Goal: Find specific page/section: Find specific page/section

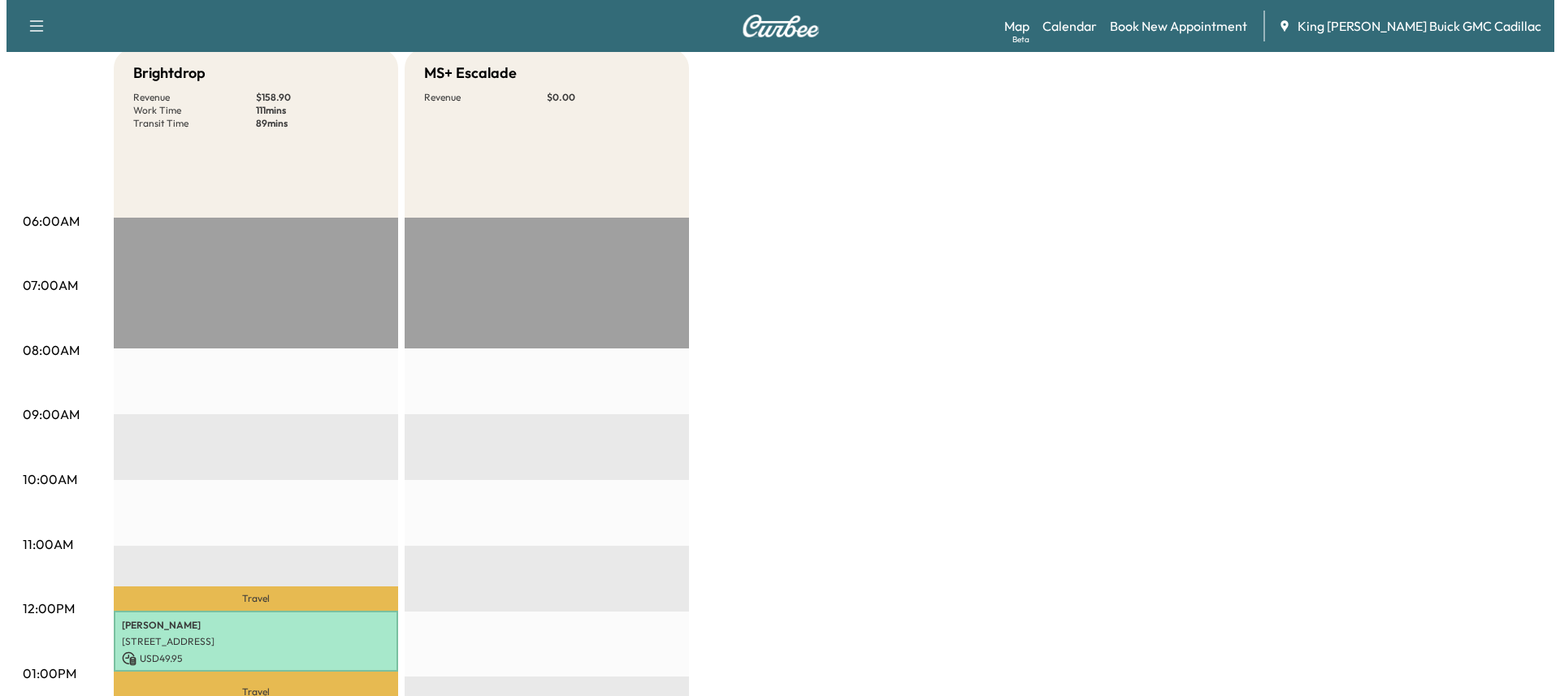
scroll to position [406, 0]
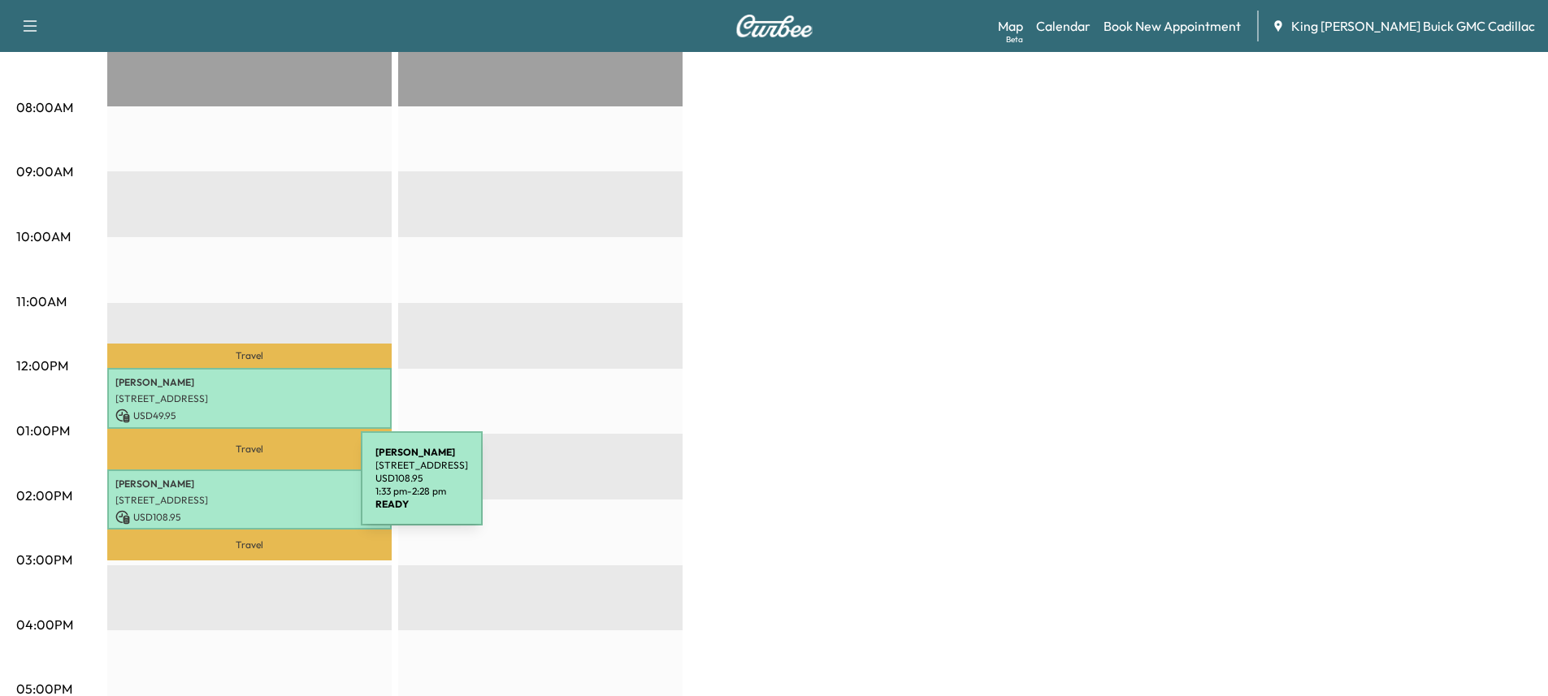
click at [239, 494] on p "[STREET_ADDRESS]" at bounding box center [249, 500] width 268 height 13
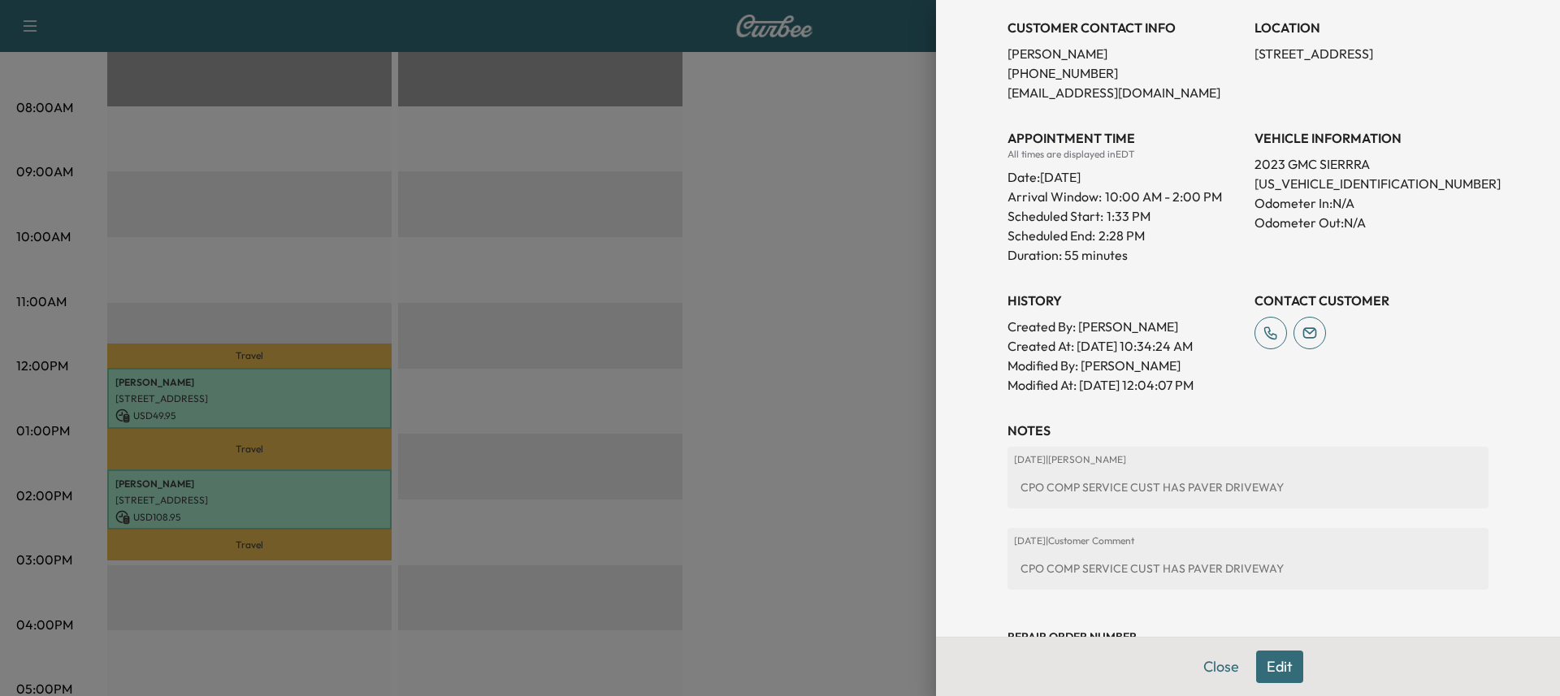
scroll to position [399, 0]
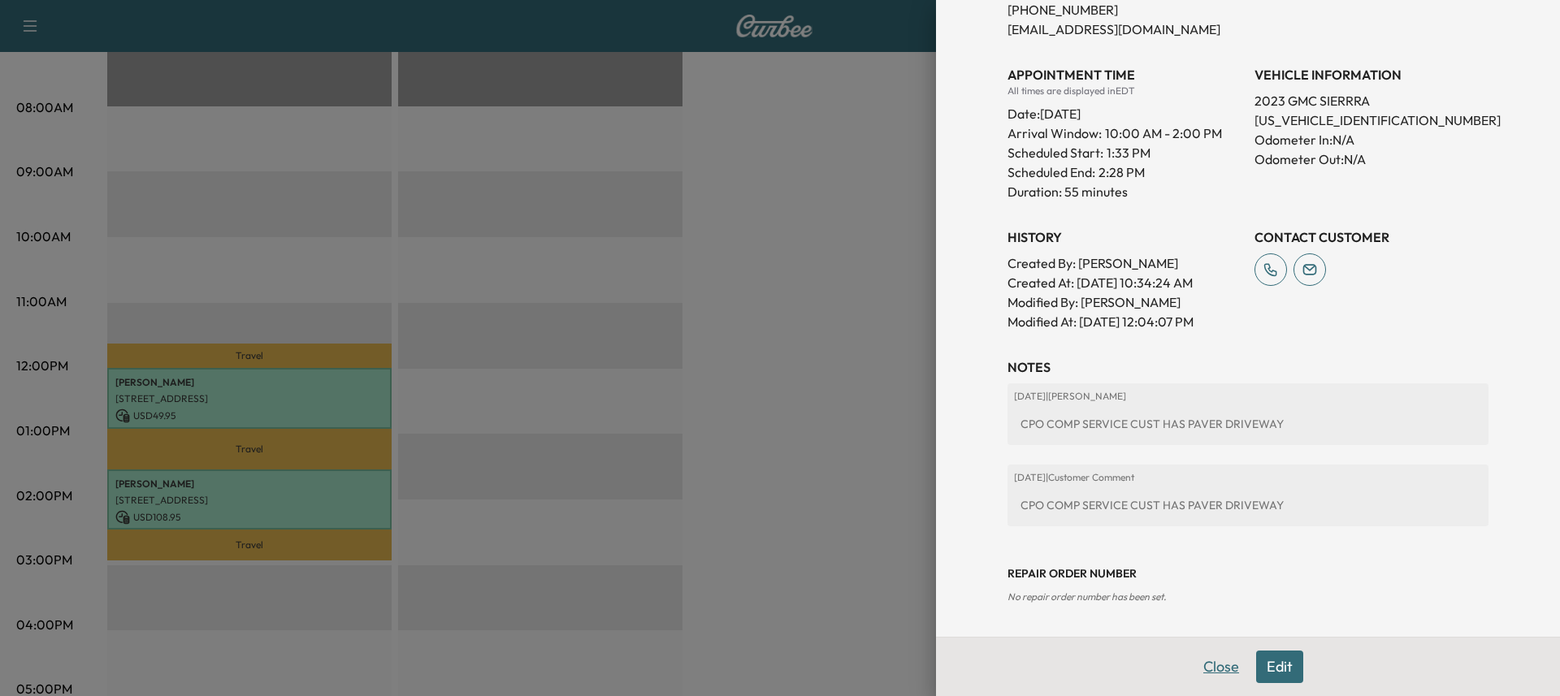
click at [1217, 669] on button "Close" at bounding box center [1221, 667] width 57 height 33
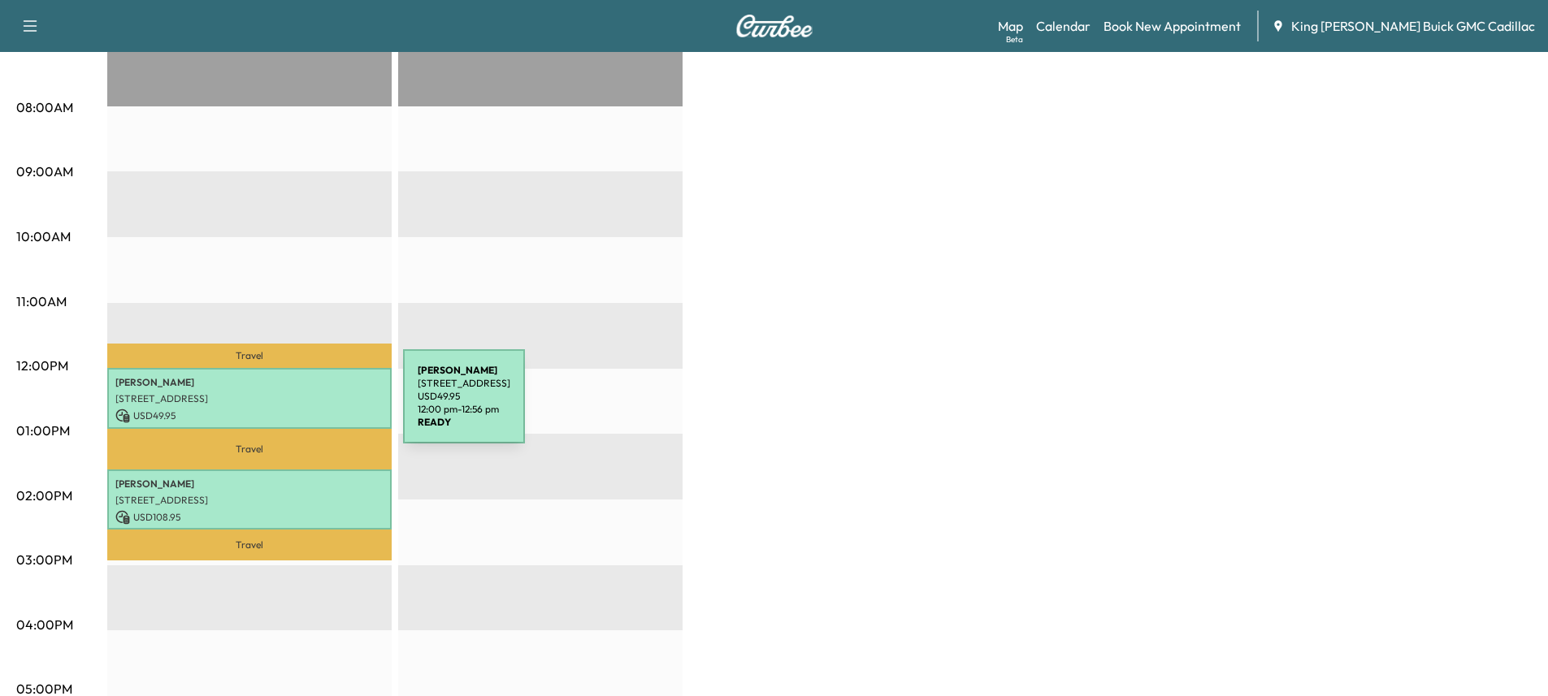
click at [281, 409] on p "USD 49.95" at bounding box center [249, 416] width 268 height 15
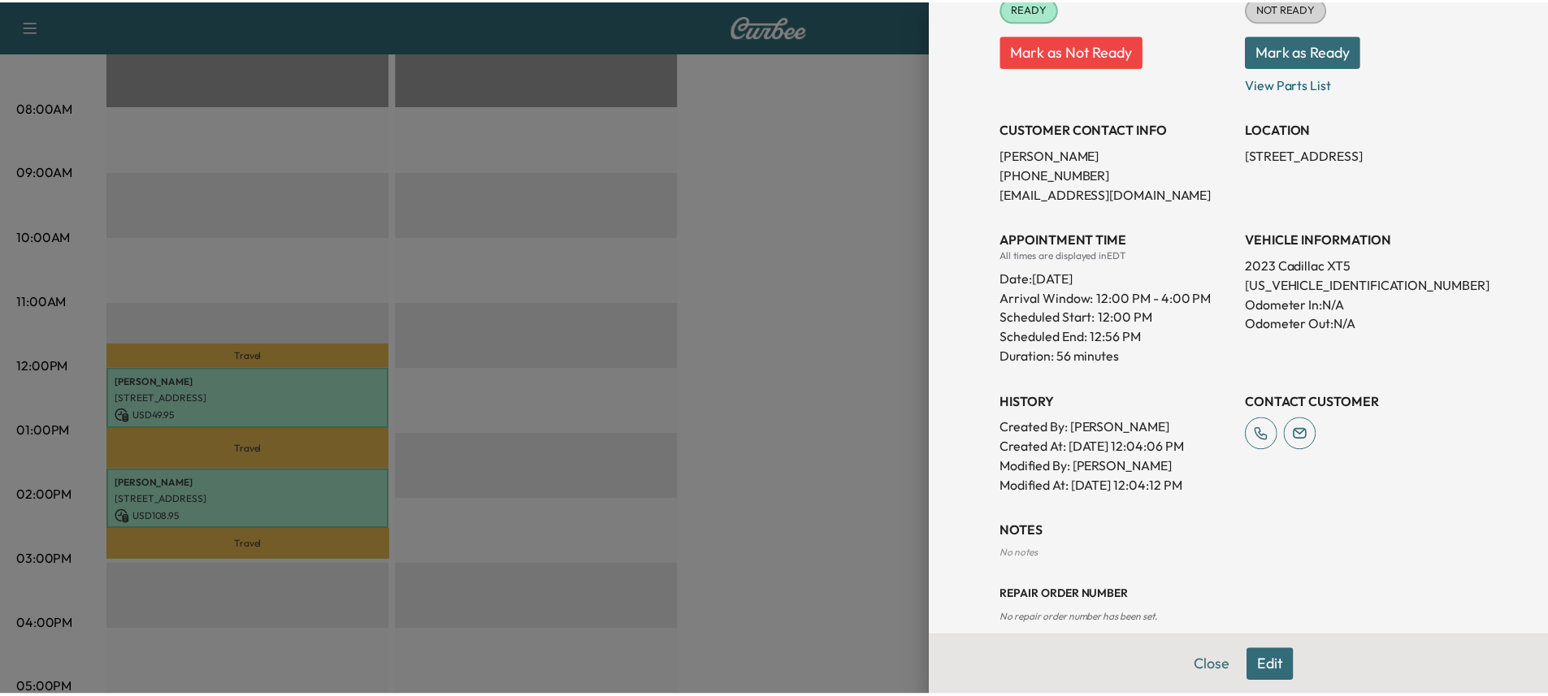
scroll to position [275, 0]
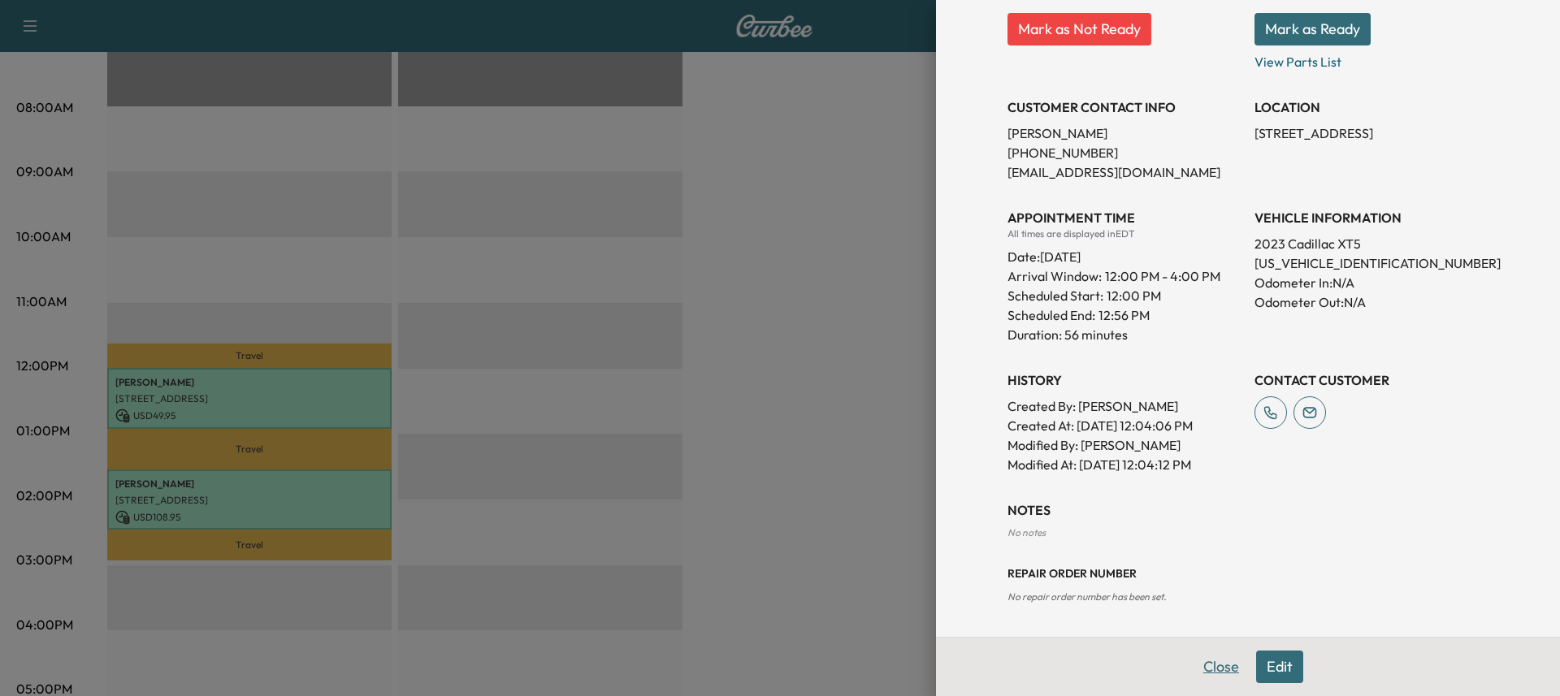
click at [1212, 674] on button "Close" at bounding box center [1221, 667] width 57 height 33
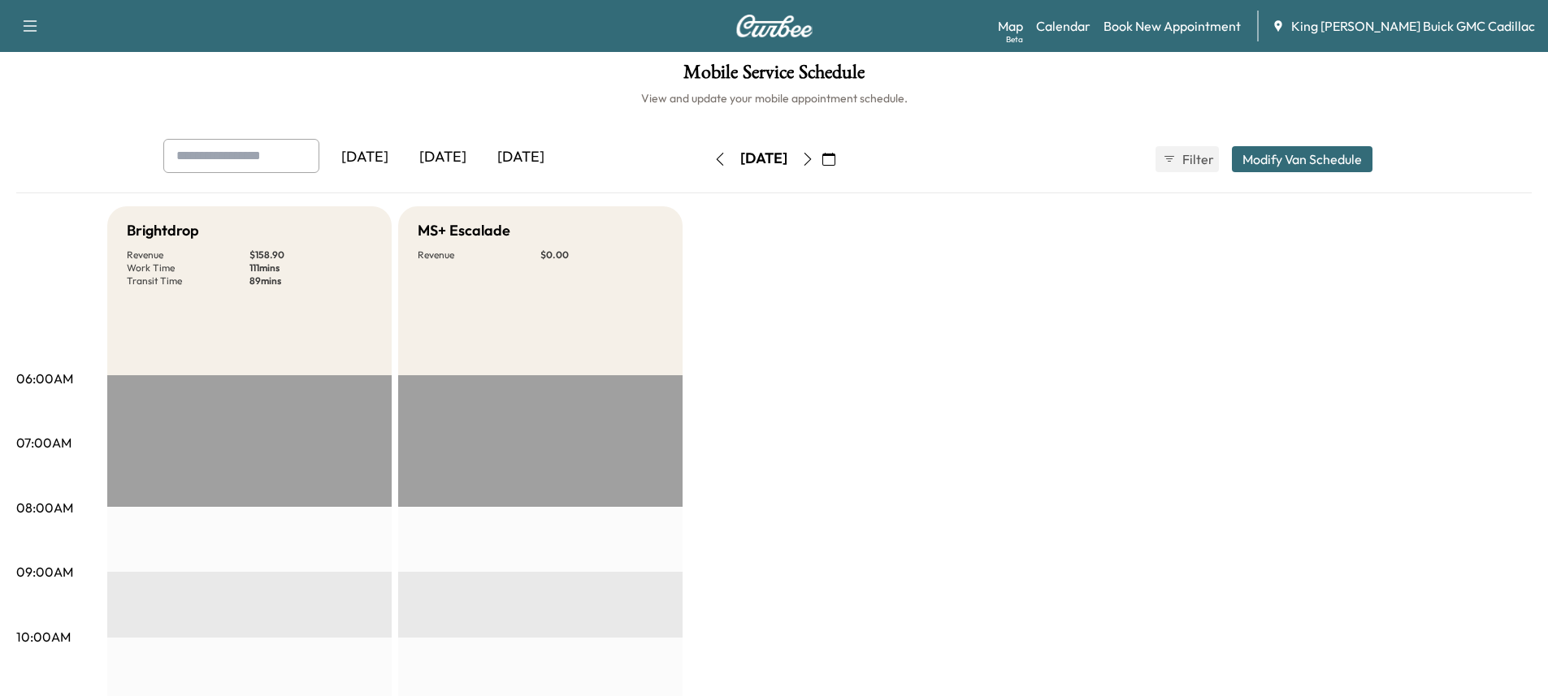
scroll to position [0, 0]
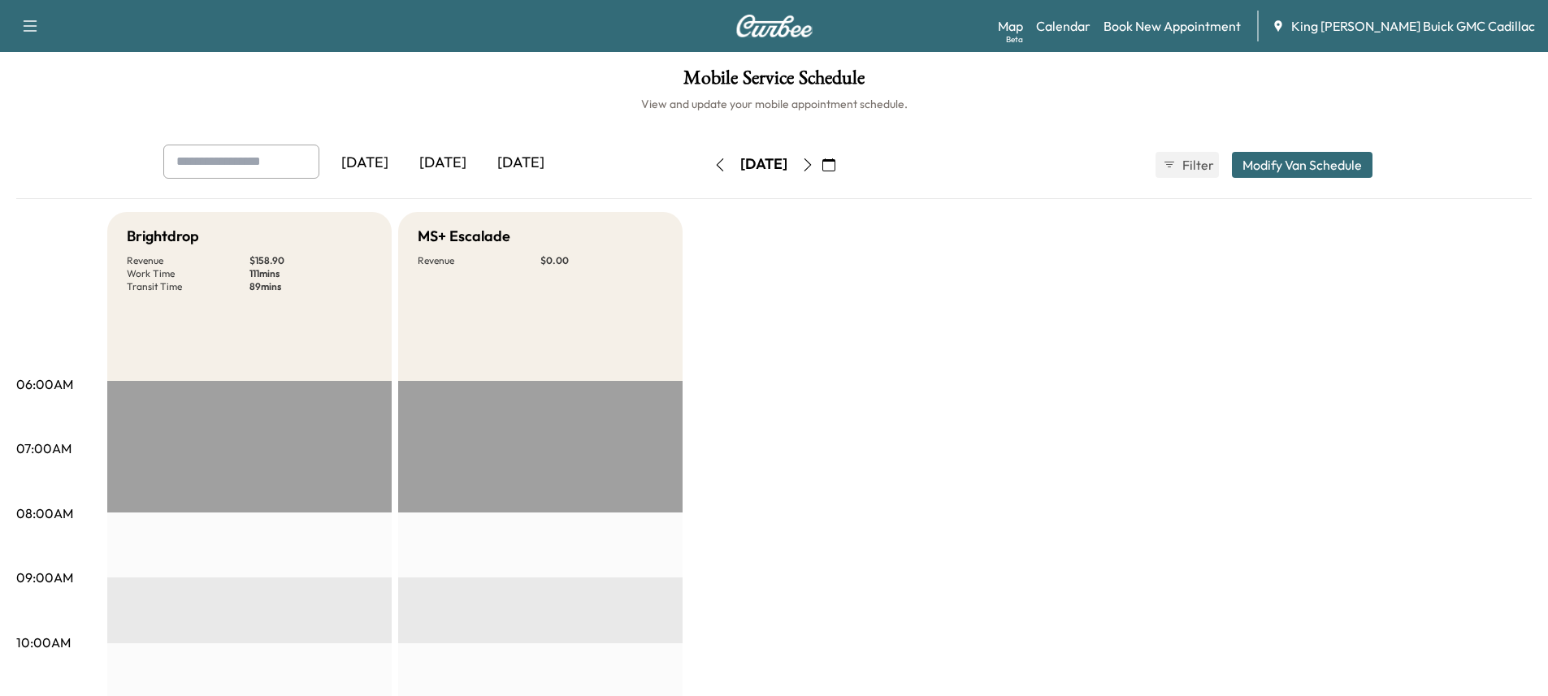
click at [814, 167] on icon "button" at bounding box center [807, 164] width 13 height 13
drag, startPoint x: 981, startPoint y: 323, endPoint x: 1006, endPoint y: 338, distance: 29.5
click at [835, 162] on icon "button" at bounding box center [828, 164] width 13 height 13
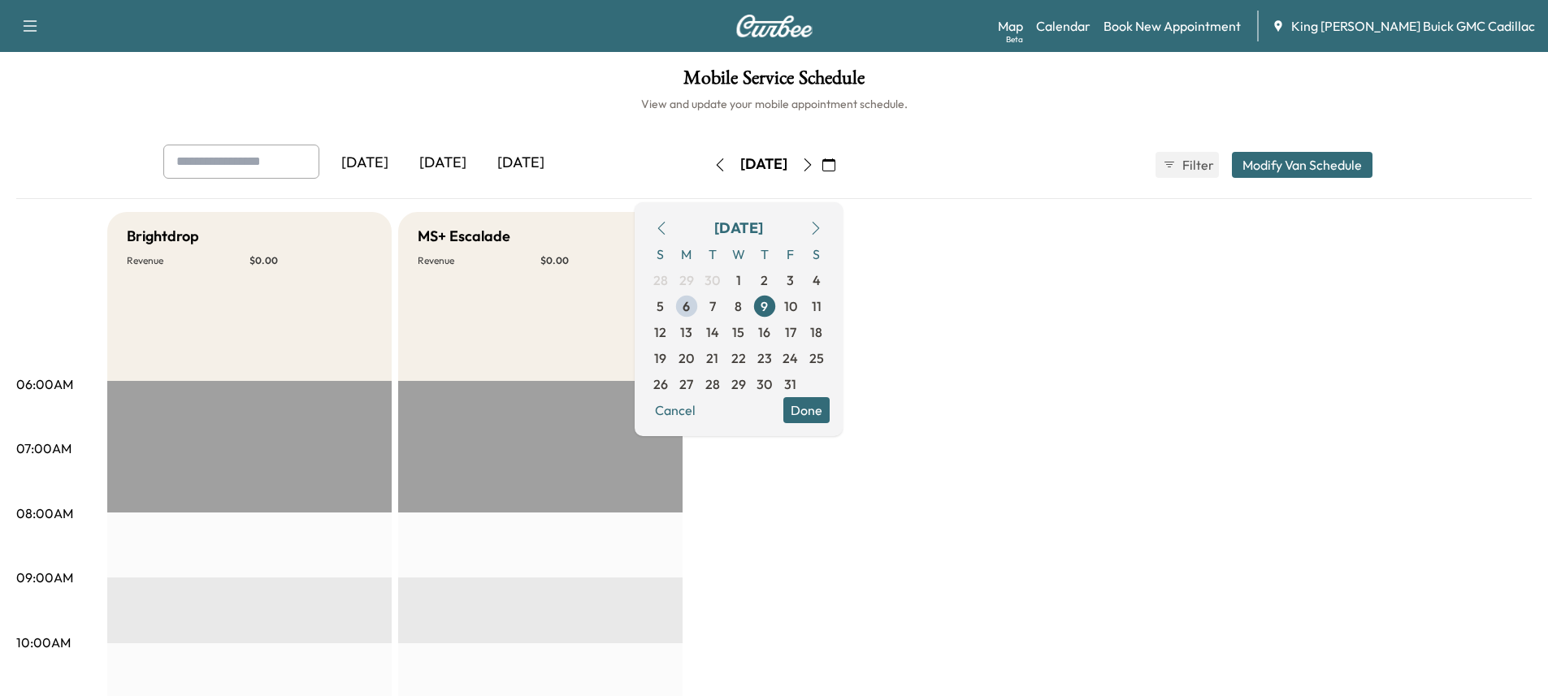
click at [835, 166] on icon "button" at bounding box center [828, 164] width 13 height 13
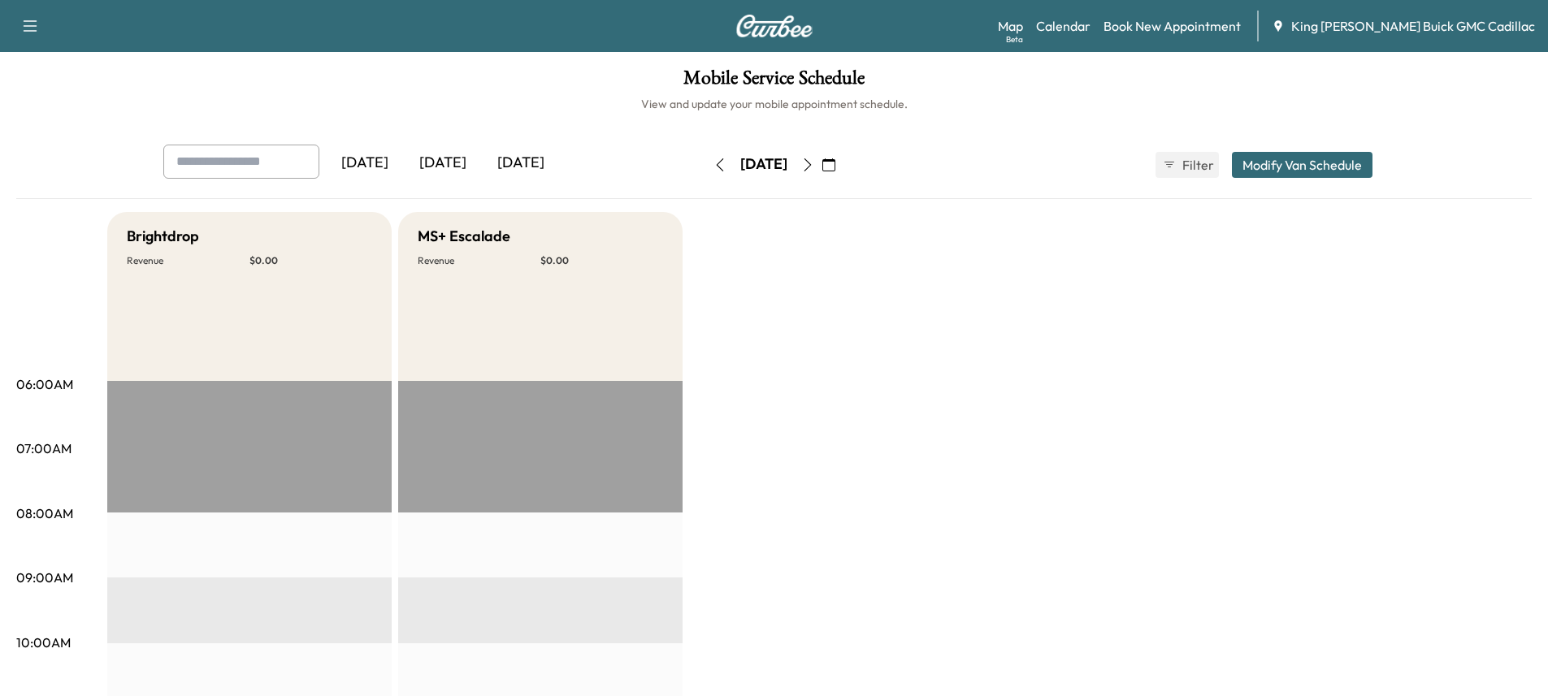
click at [814, 167] on icon "button" at bounding box center [807, 164] width 13 height 13
click at [835, 167] on icon "button" at bounding box center [828, 164] width 13 height 13
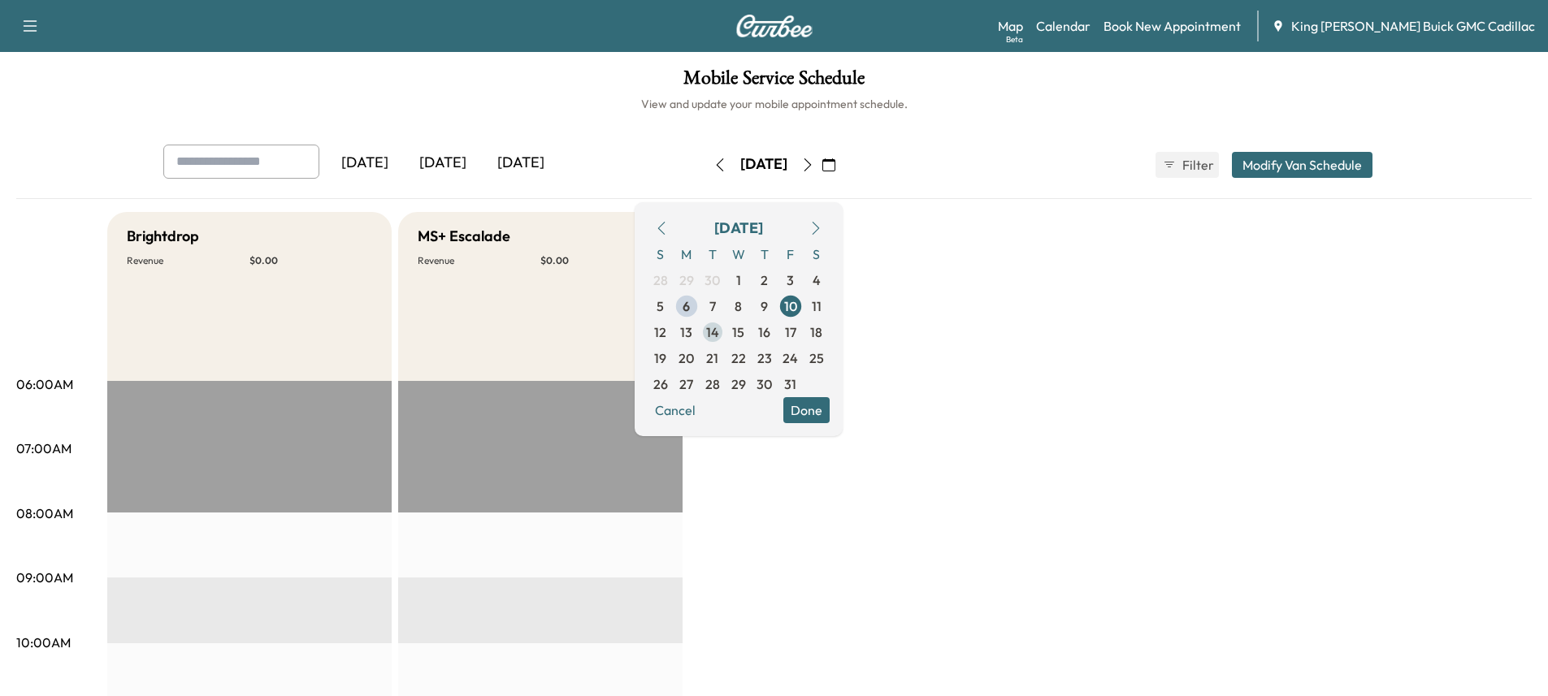
click at [726, 332] on span "14" at bounding box center [713, 332] width 26 height 26
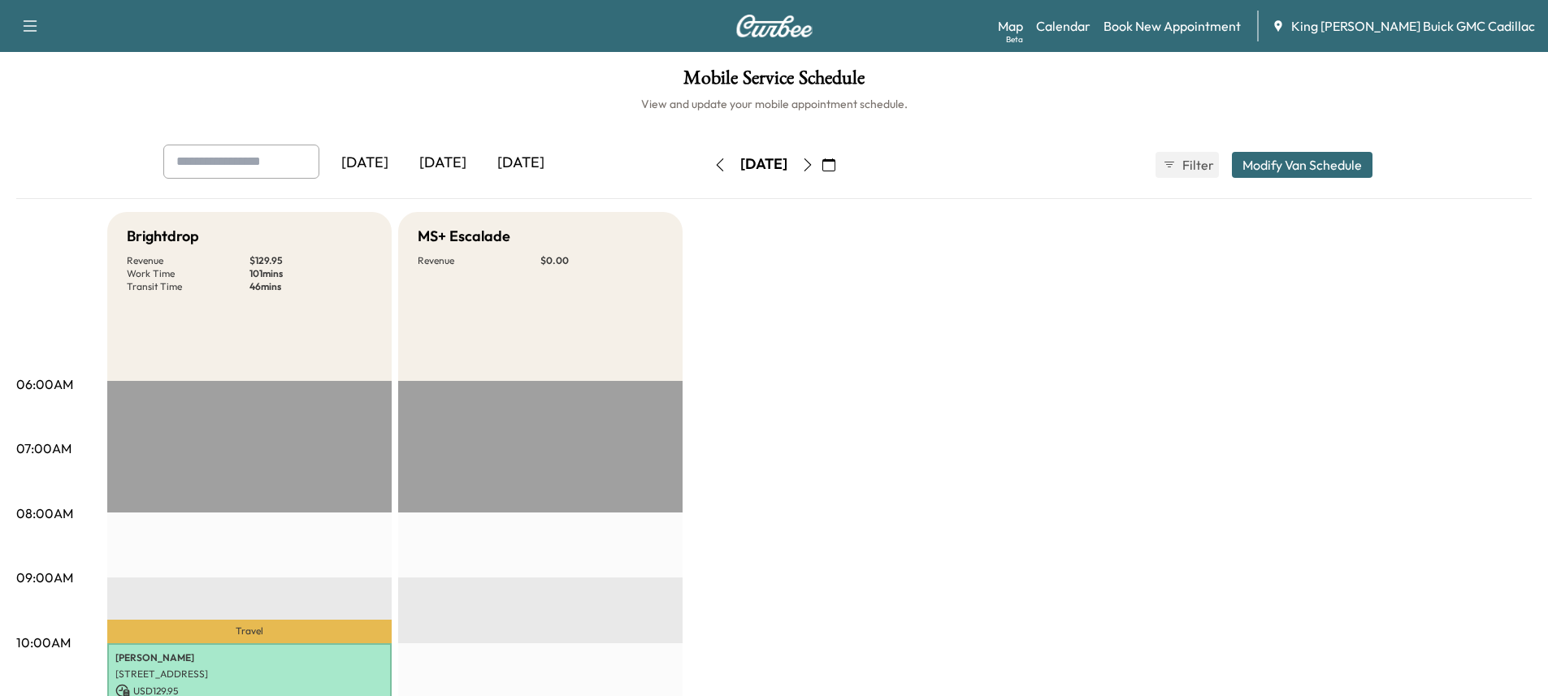
click at [814, 163] on icon "button" at bounding box center [807, 164] width 13 height 13
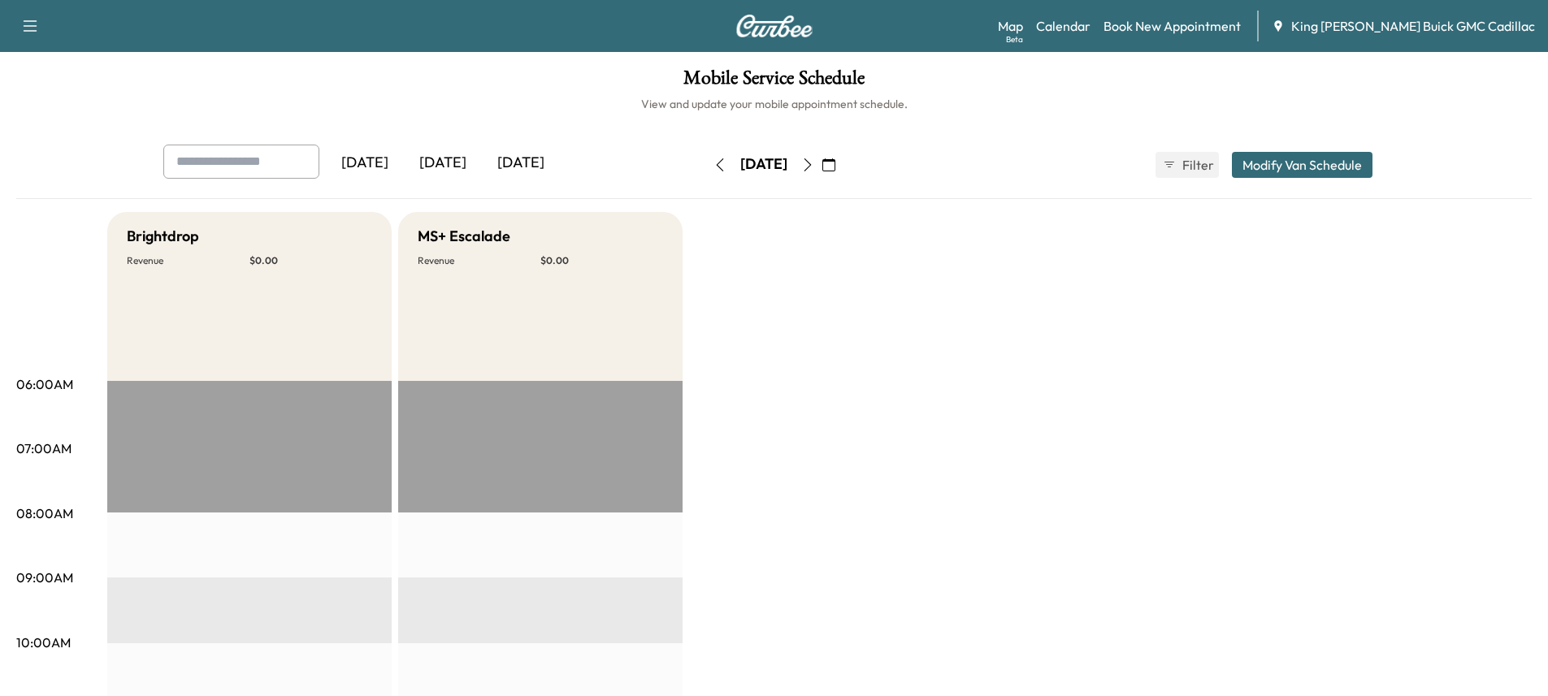
click at [814, 163] on icon "button" at bounding box center [807, 164] width 13 height 13
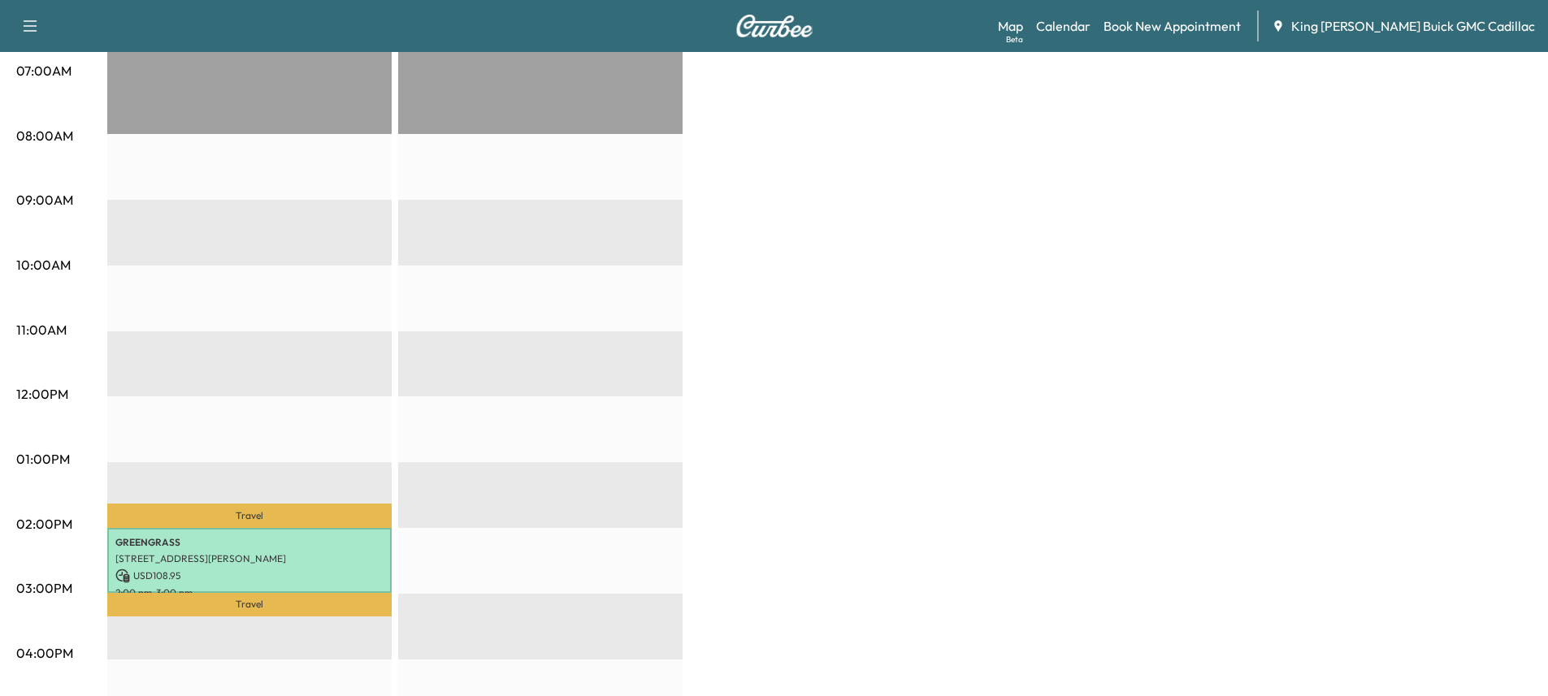
scroll to position [406, 0]
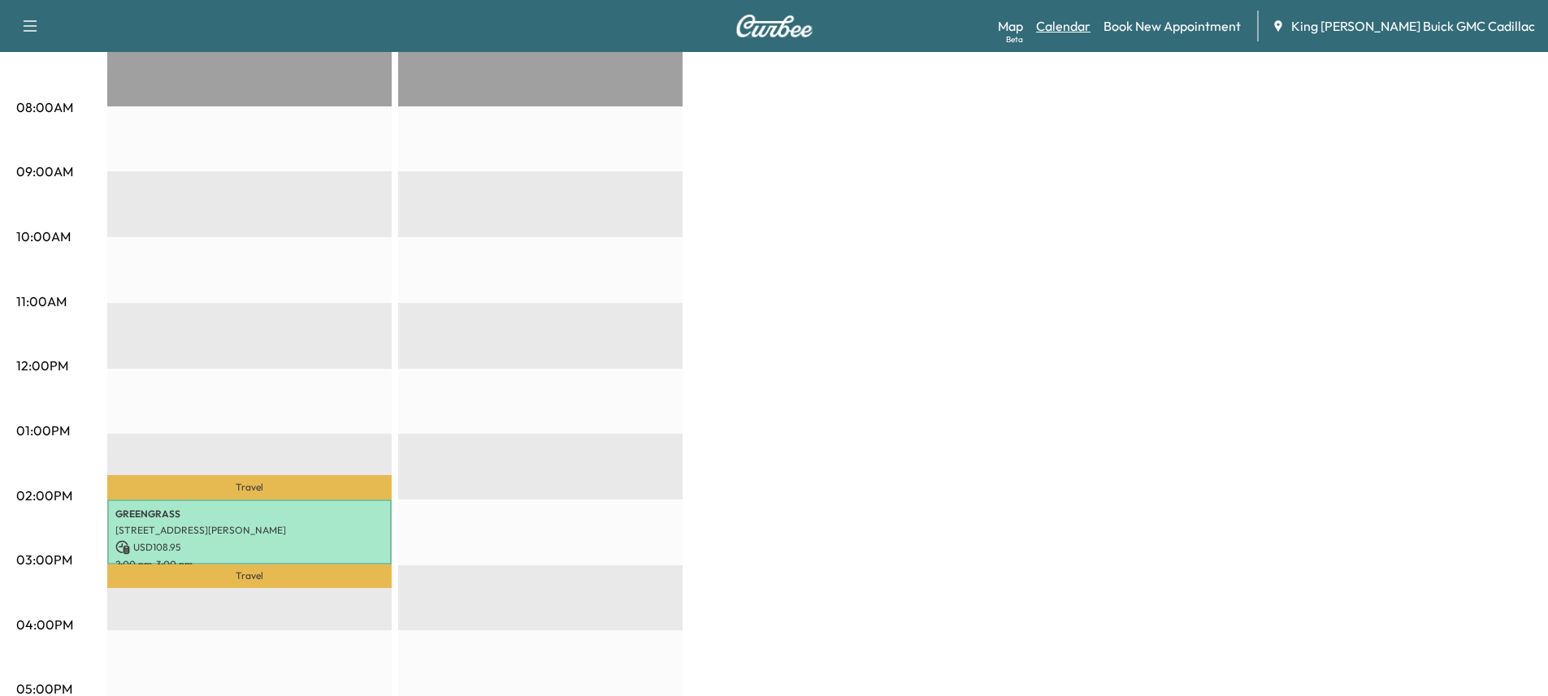
click at [1091, 29] on link "Calendar" at bounding box center [1063, 26] width 54 height 20
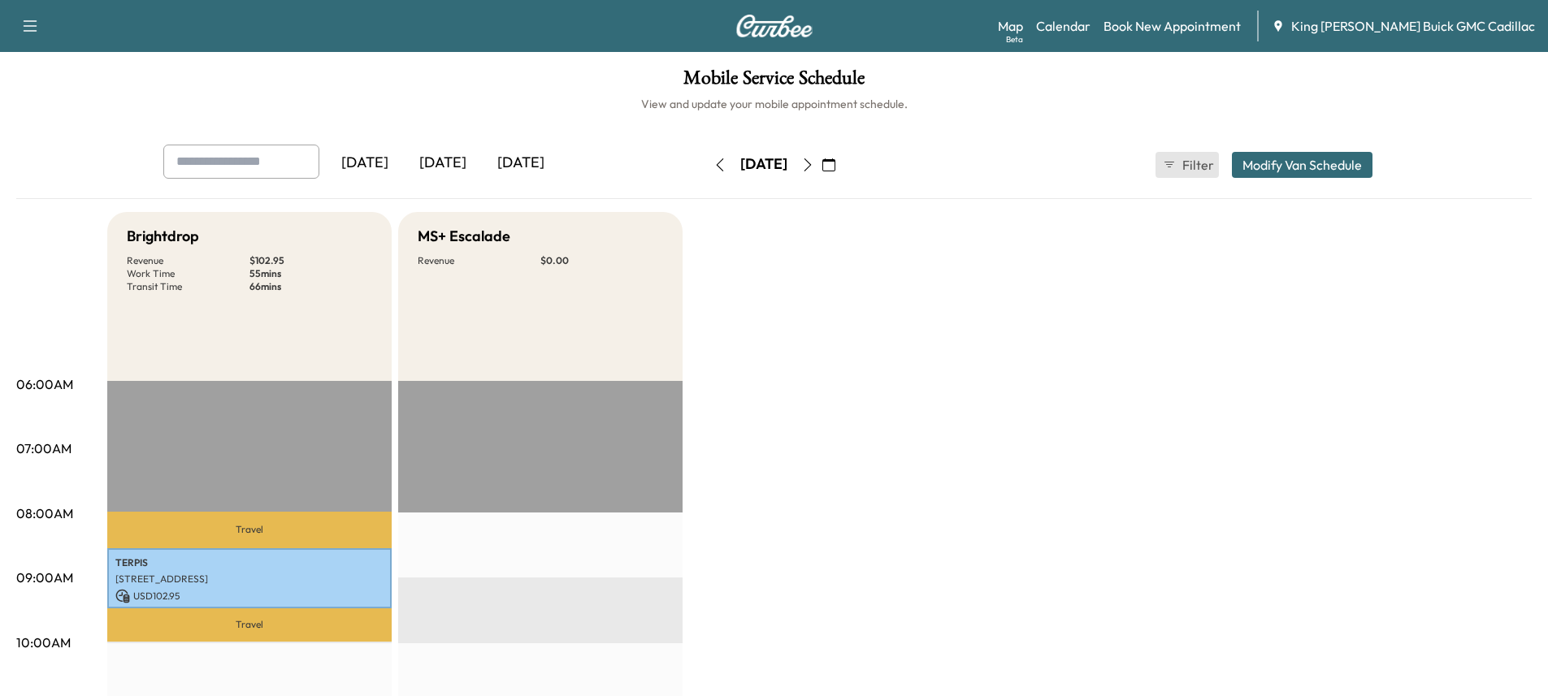
click at [1198, 167] on span "Filter" at bounding box center [1196, 165] width 29 height 20
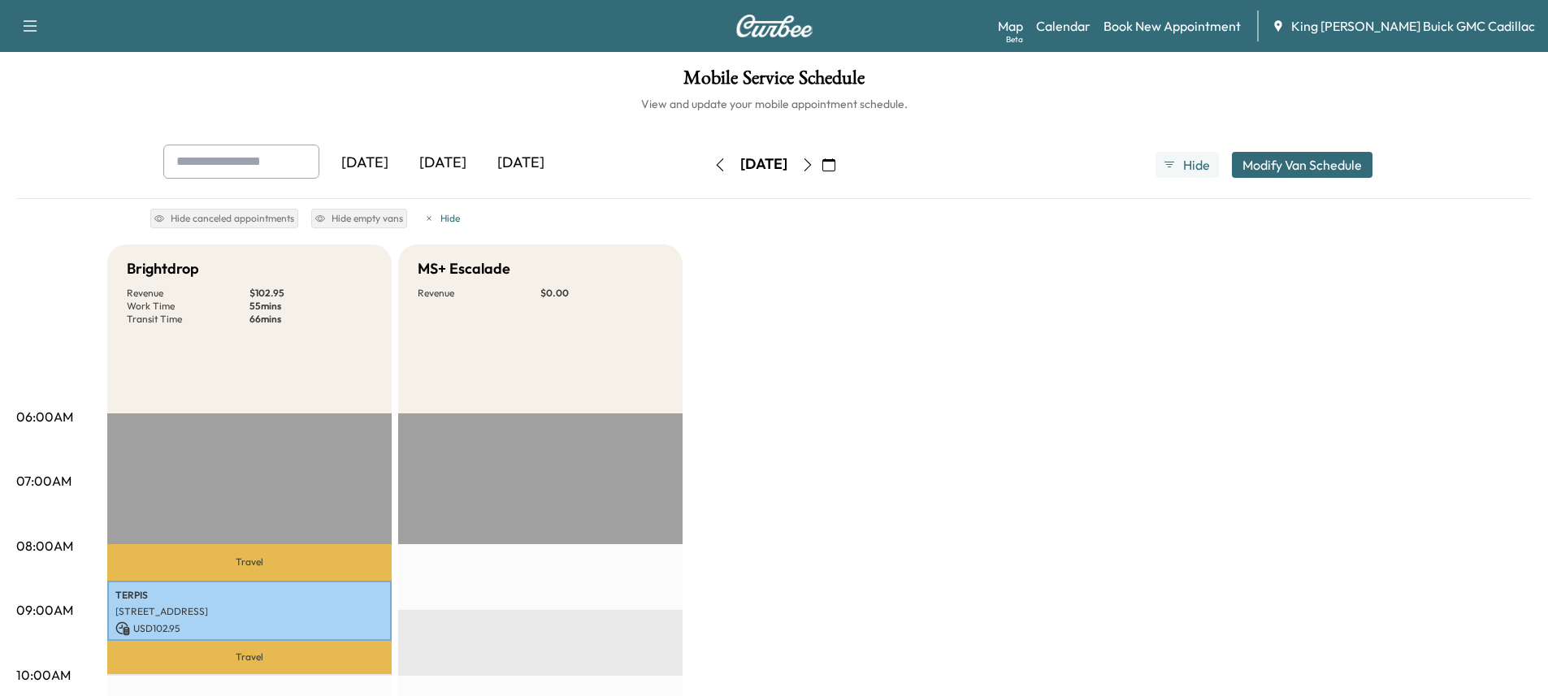
click at [835, 171] on icon "button" at bounding box center [828, 164] width 13 height 13
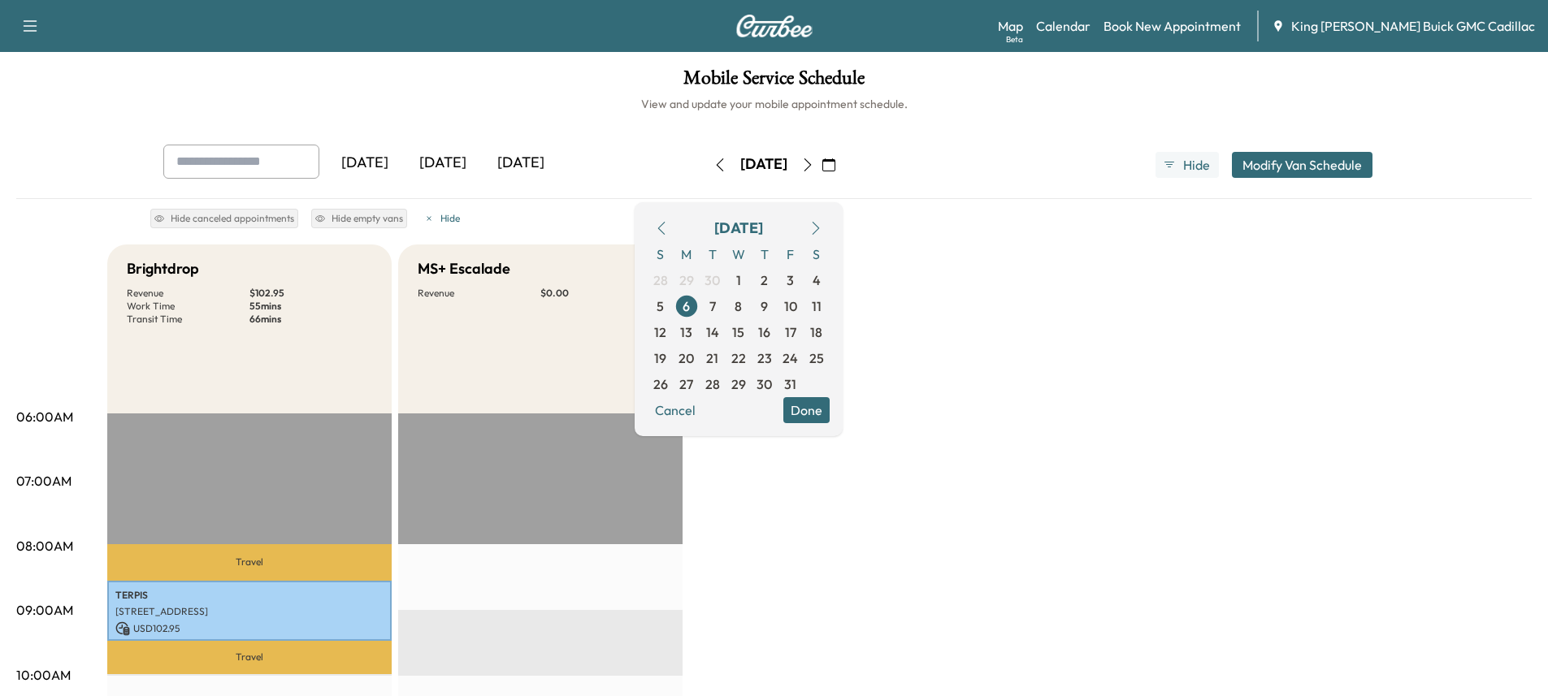
click at [284, 181] on div "[DATE] [DATE] [DATE]" at bounding box center [407, 165] width 489 height 41
click at [492, 196] on div "[DATE] [DATE] [DATE] [DATE] October 2025 S M T W T F S 28 29 30 1 2 3 4 5 6 7 8…" at bounding box center [774, 172] width 1516 height 54
click at [1091, 21] on link "Calendar" at bounding box center [1063, 26] width 54 height 20
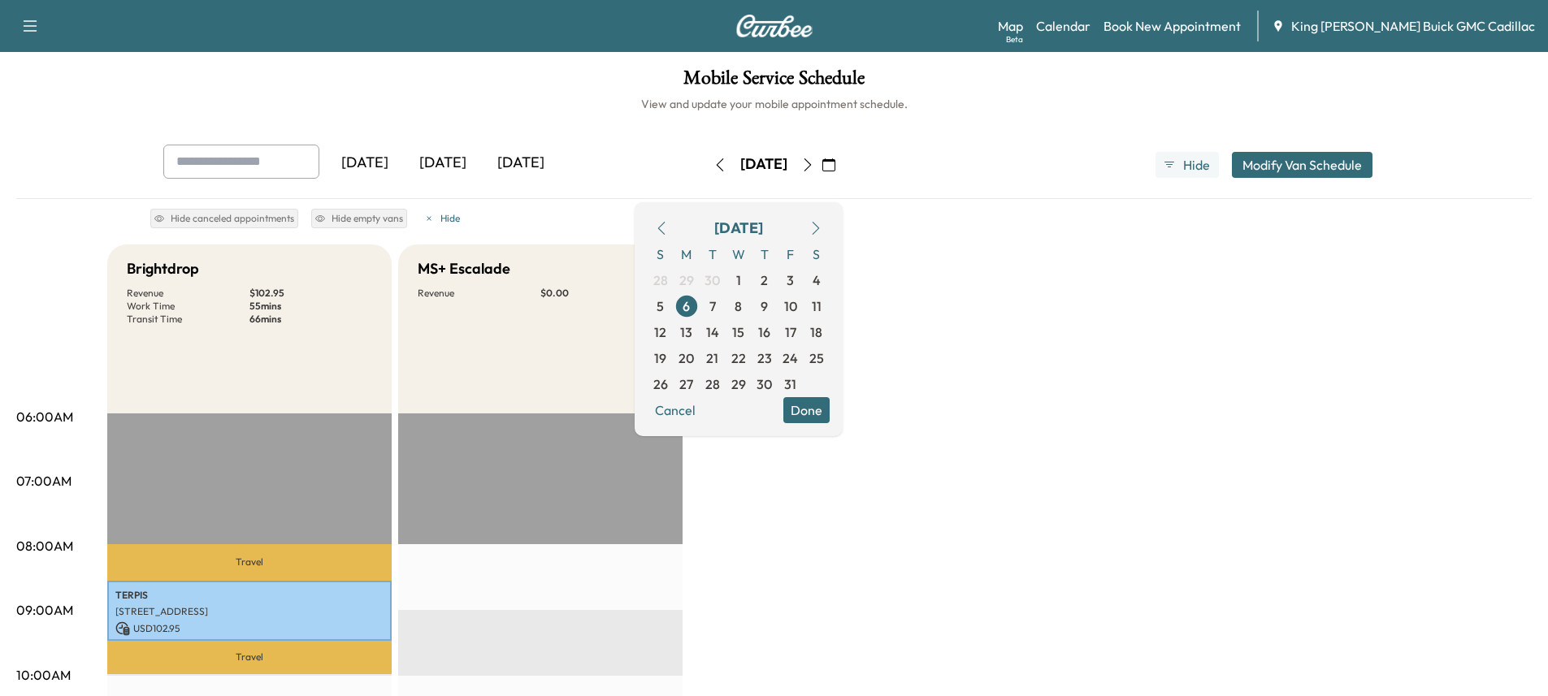
click at [1108, 213] on div "Hide canceled appointments Hide empty vans [PERSON_NAME]" at bounding box center [774, 215] width 1248 height 33
click at [527, 213] on div "Hide canceled appointments Hide empty vans [PERSON_NAME]" at bounding box center [774, 215] width 1248 height 33
click at [719, 330] on span "14" at bounding box center [712, 333] width 13 height 20
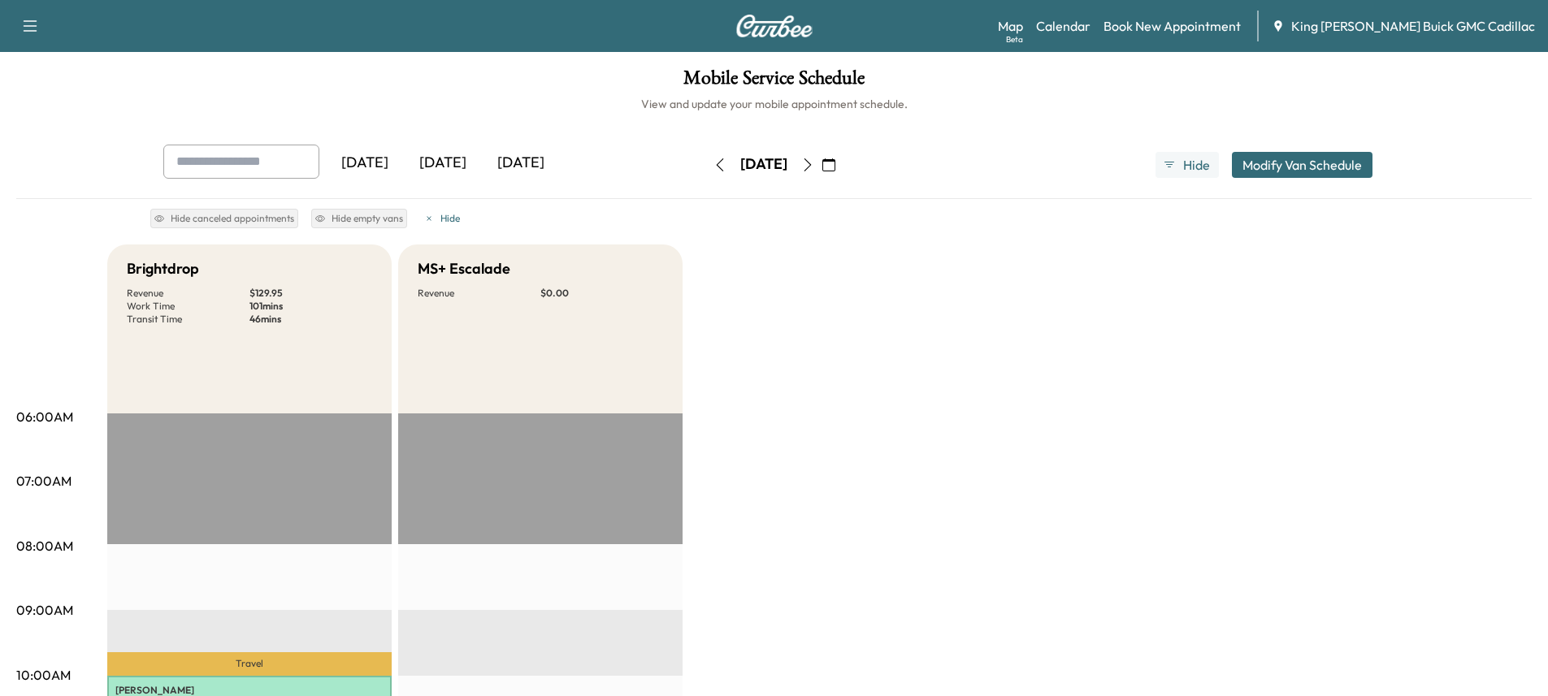
click at [843, 171] on button "button" at bounding box center [829, 165] width 28 height 26
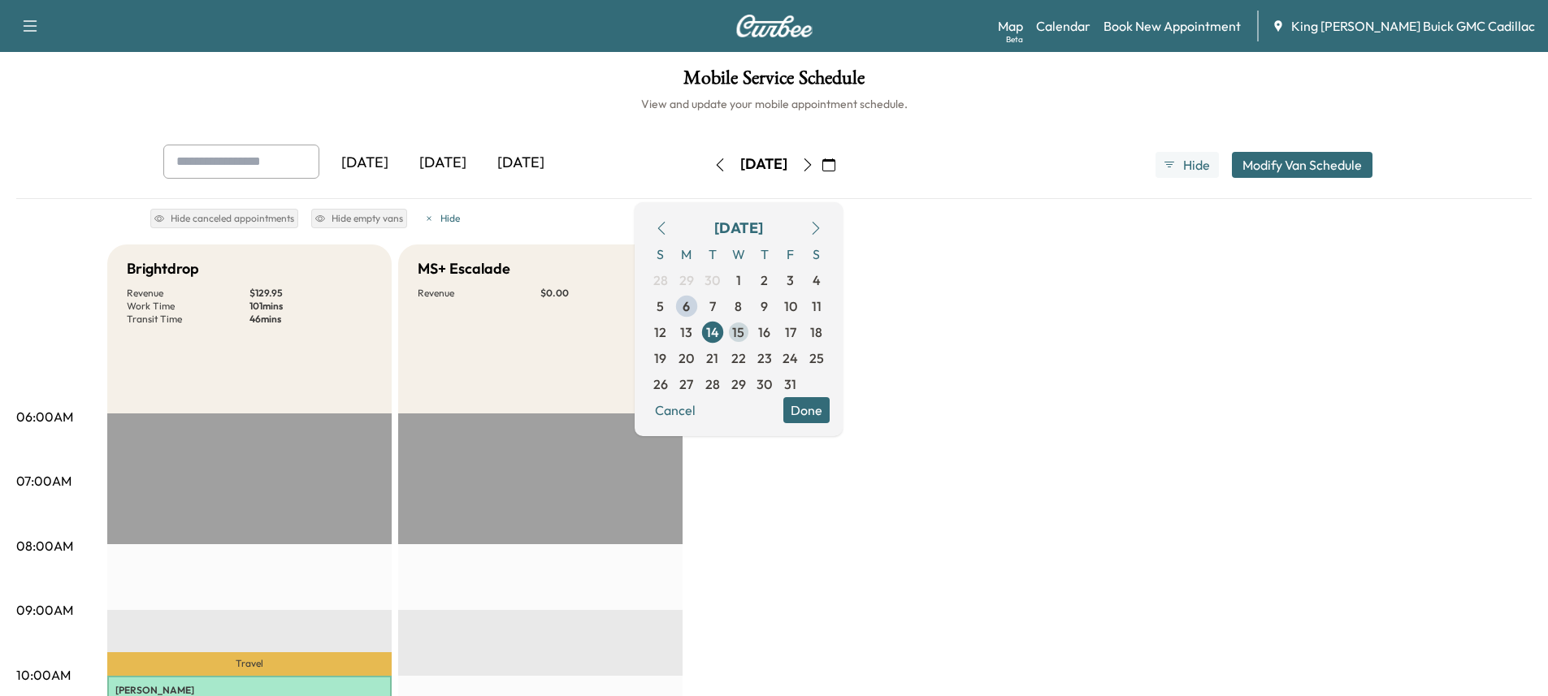
click at [744, 328] on span "15" at bounding box center [738, 333] width 12 height 20
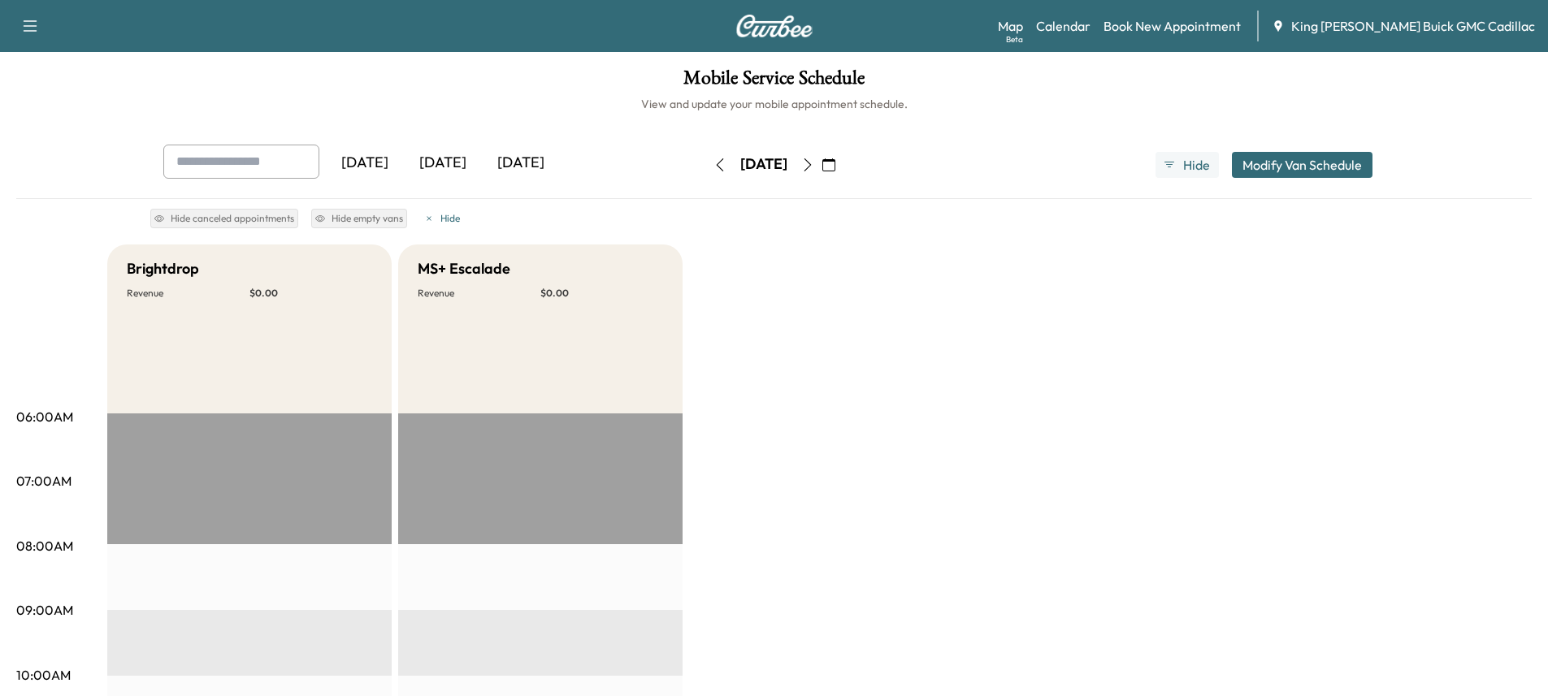
click at [814, 159] on icon "button" at bounding box center [807, 164] width 13 height 13
click at [843, 166] on button "button" at bounding box center [829, 165] width 28 height 26
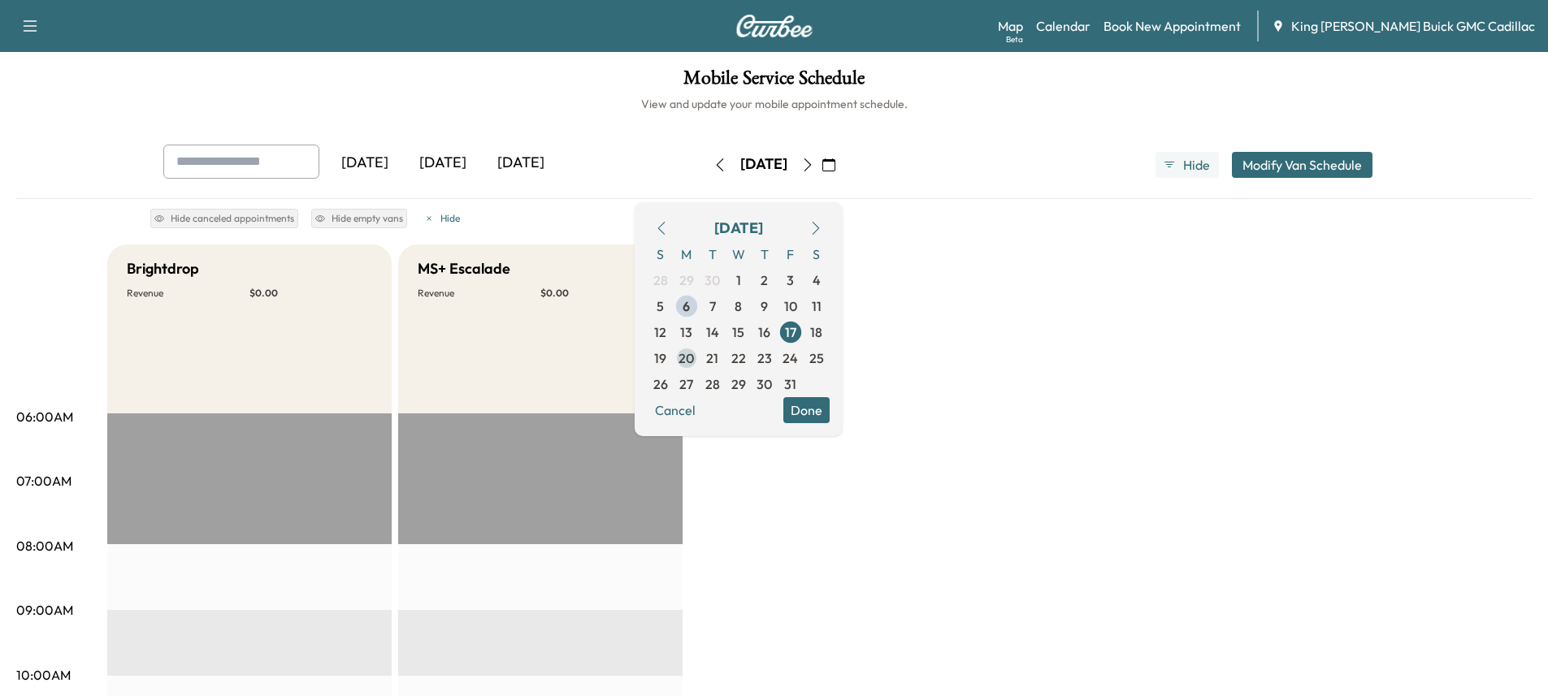
click at [694, 355] on span "20" at bounding box center [686, 359] width 15 height 20
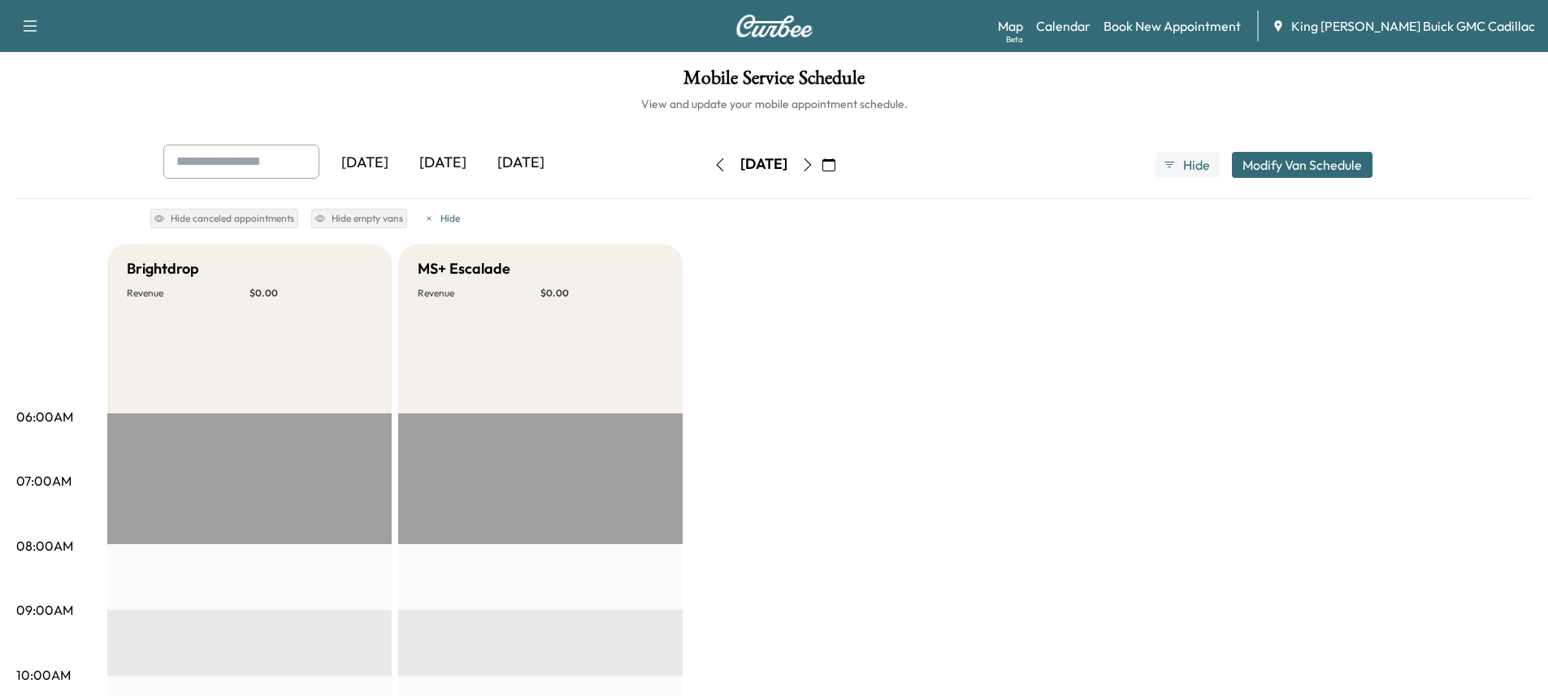
click at [822, 171] on button "button" at bounding box center [808, 165] width 28 height 26
click at [822, 172] on button "button" at bounding box center [808, 165] width 28 height 26
